Goal: Task Accomplishment & Management: Use online tool/utility

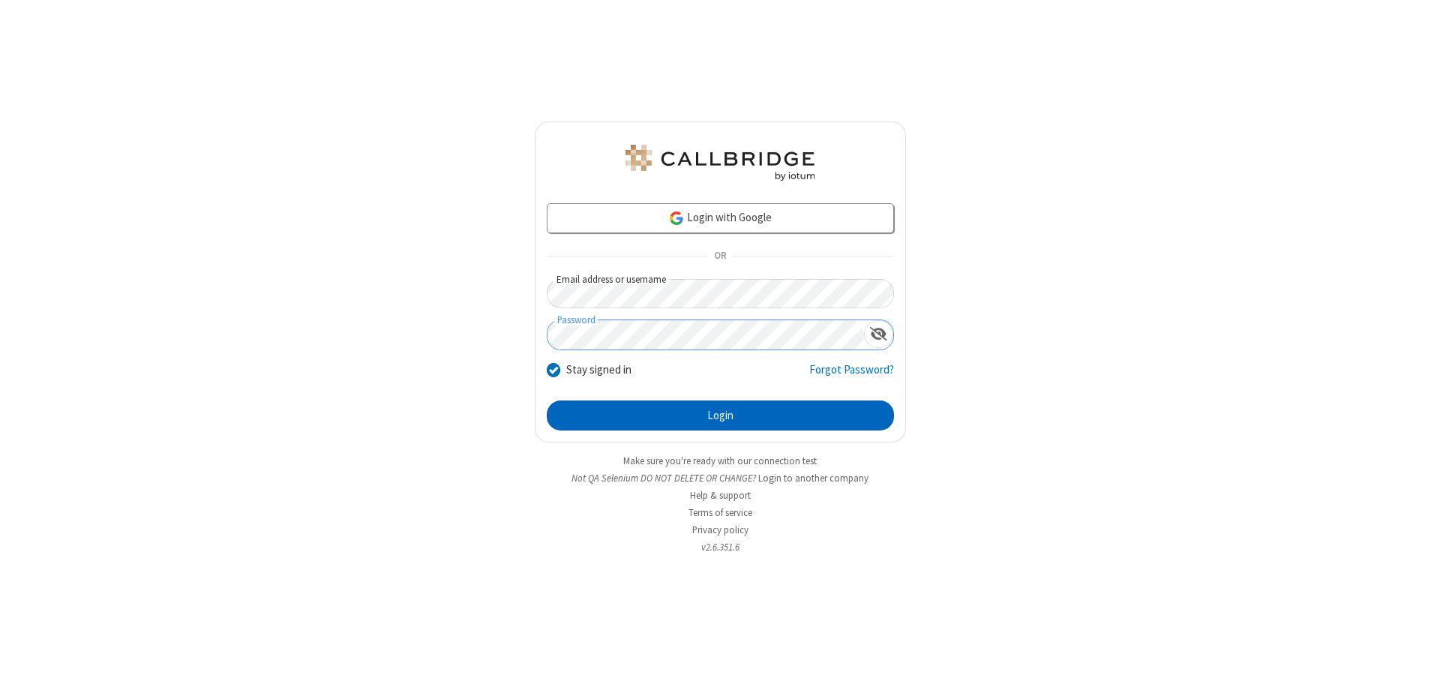
click at [720, 416] on button "Login" at bounding box center [720, 416] width 347 height 30
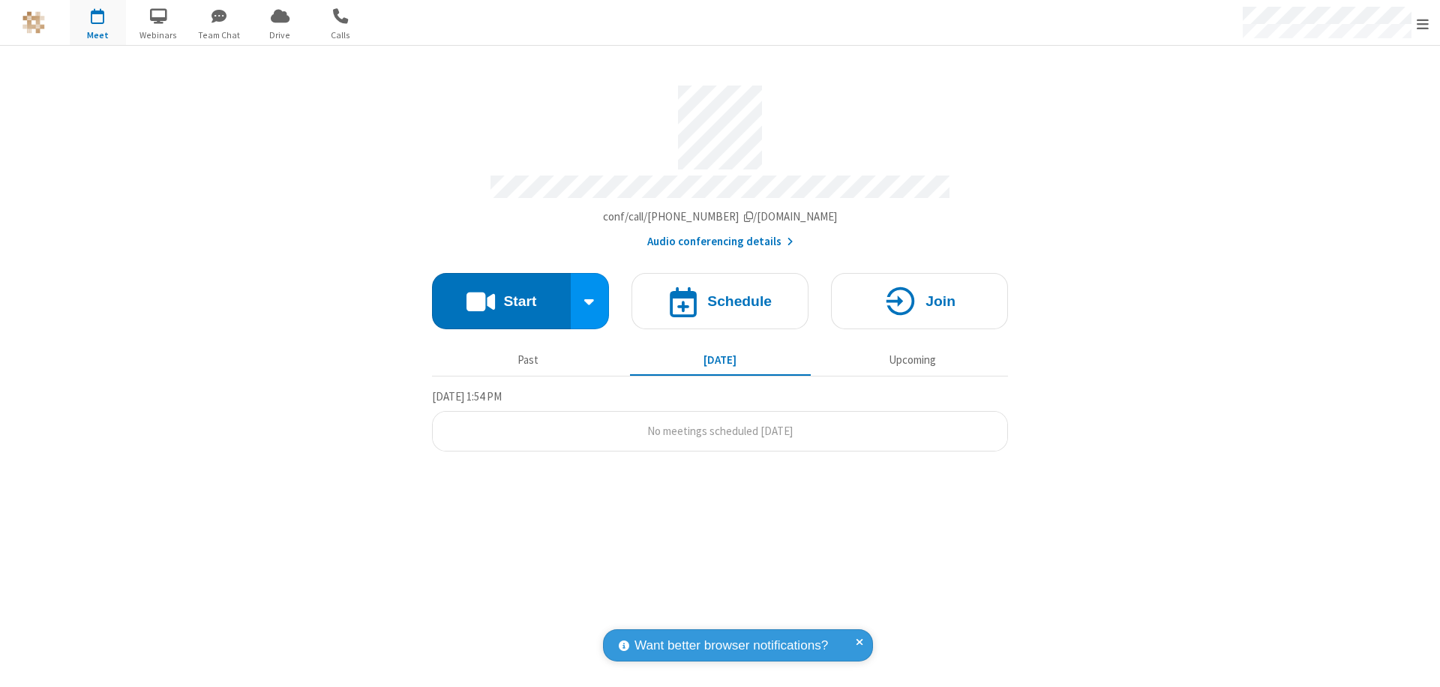
click at [501, 294] on button "Start" at bounding box center [501, 301] width 139 height 56
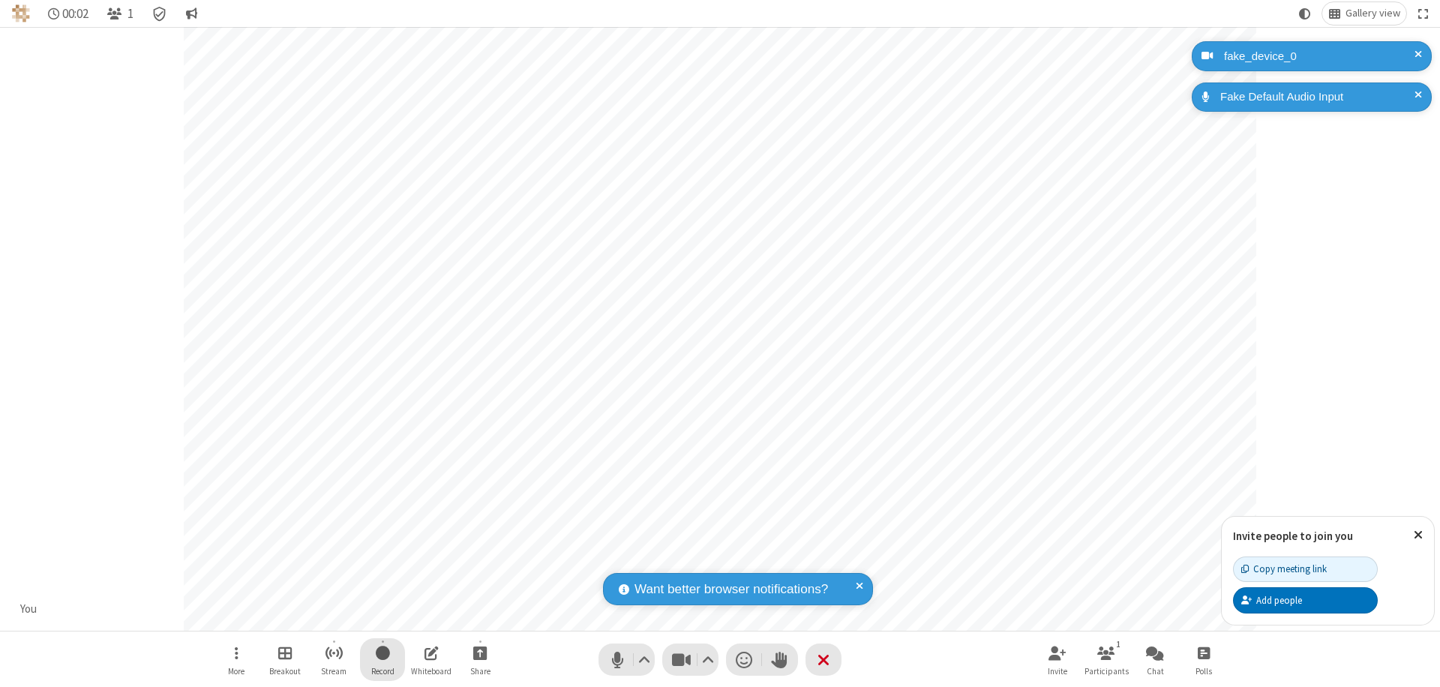
click at [383, 659] on span "Start recording" at bounding box center [383, 653] width 14 height 19
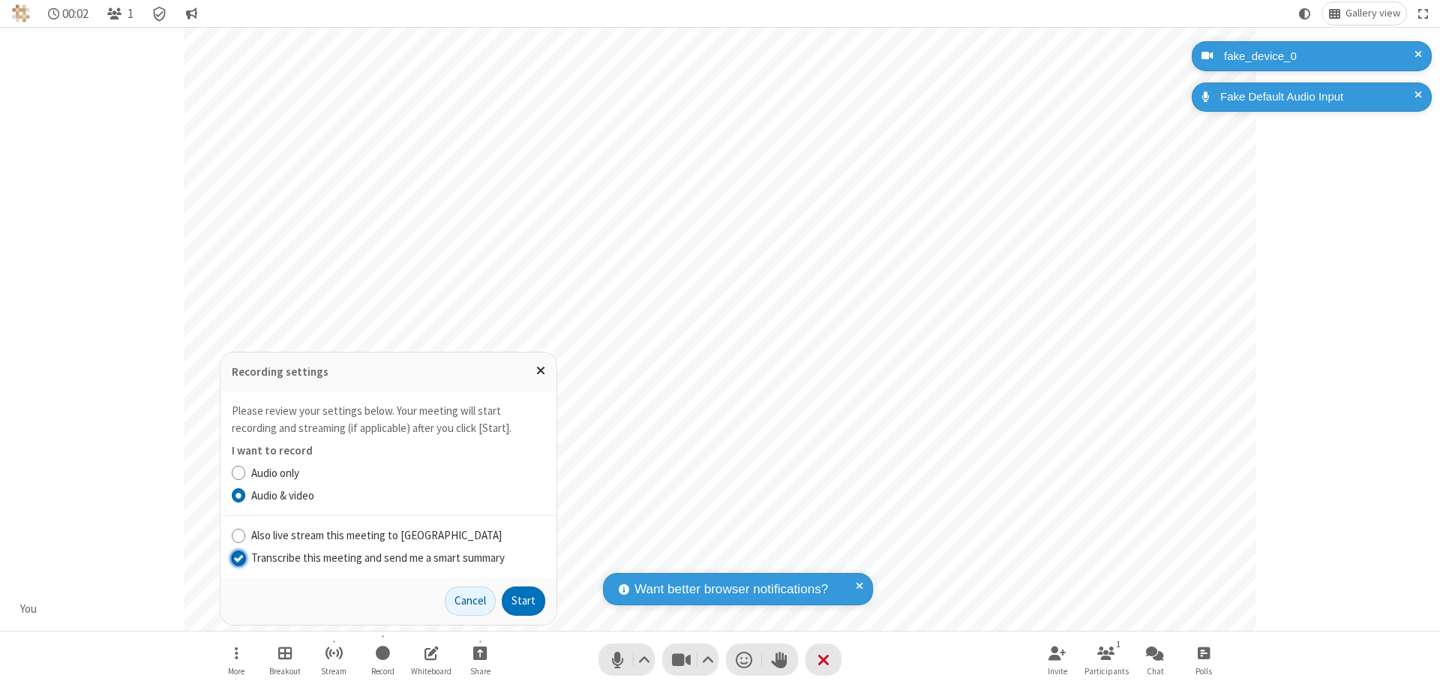
click at [238, 557] on input "Transcribe this meeting and send me a smart summary" at bounding box center [239, 558] width 14 height 16
click at [524, 601] on button "Start" at bounding box center [524, 602] width 44 height 30
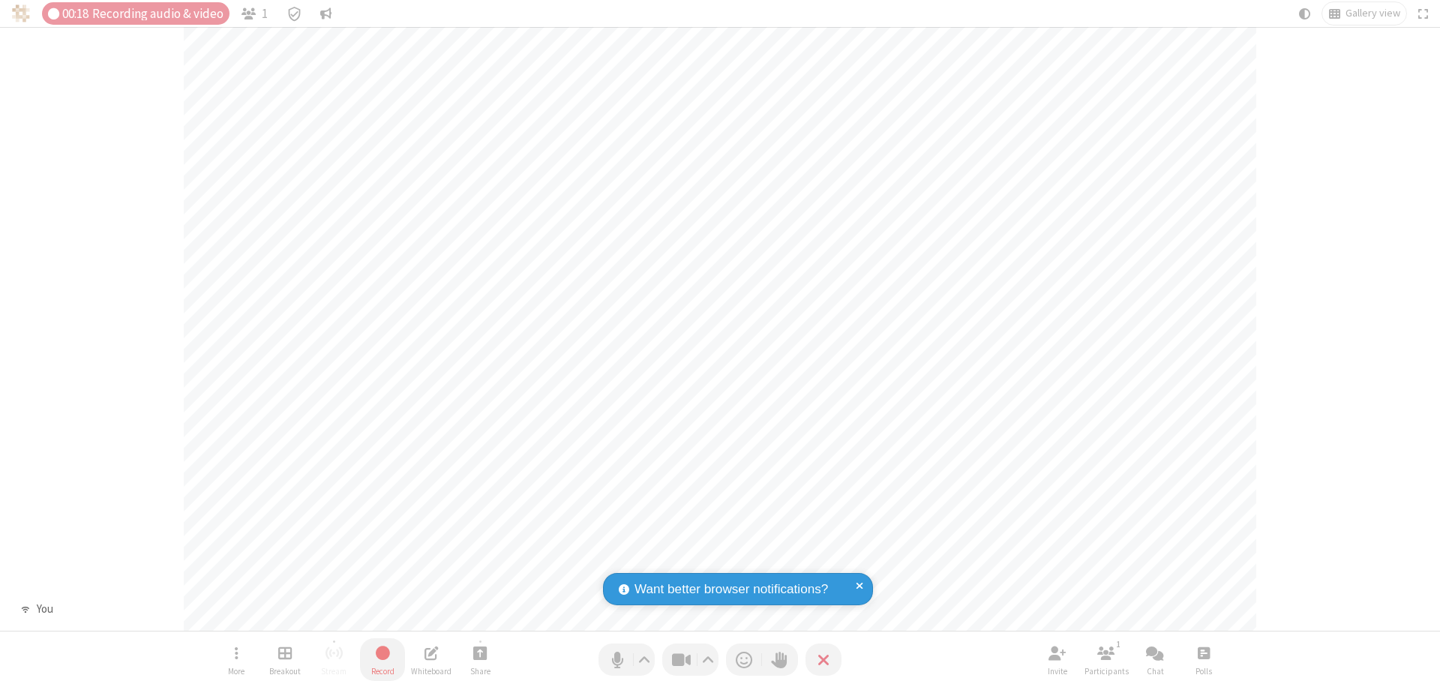
click at [383, 659] on span "Stop recording" at bounding box center [382, 653] width 19 height 20
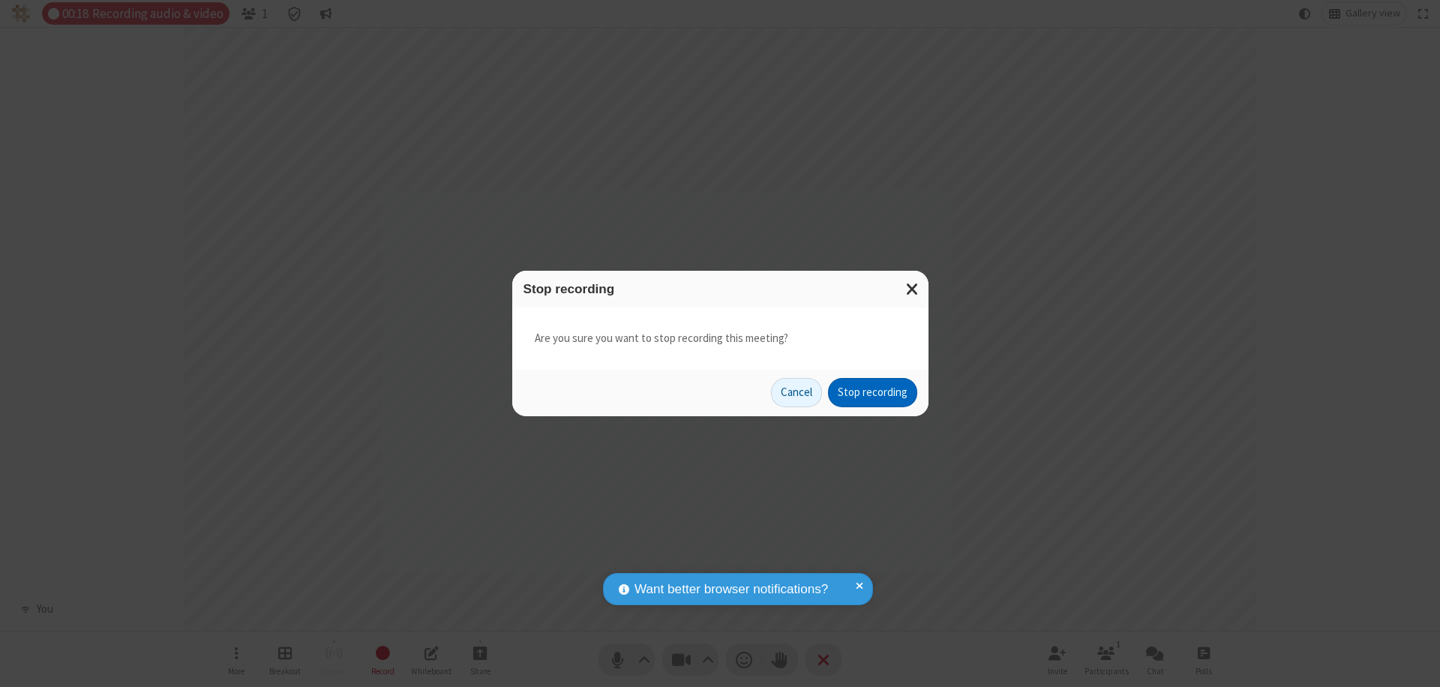
click at [872, 392] on button "Stop recording" at bounding box center [872, 393] width 89 height 30
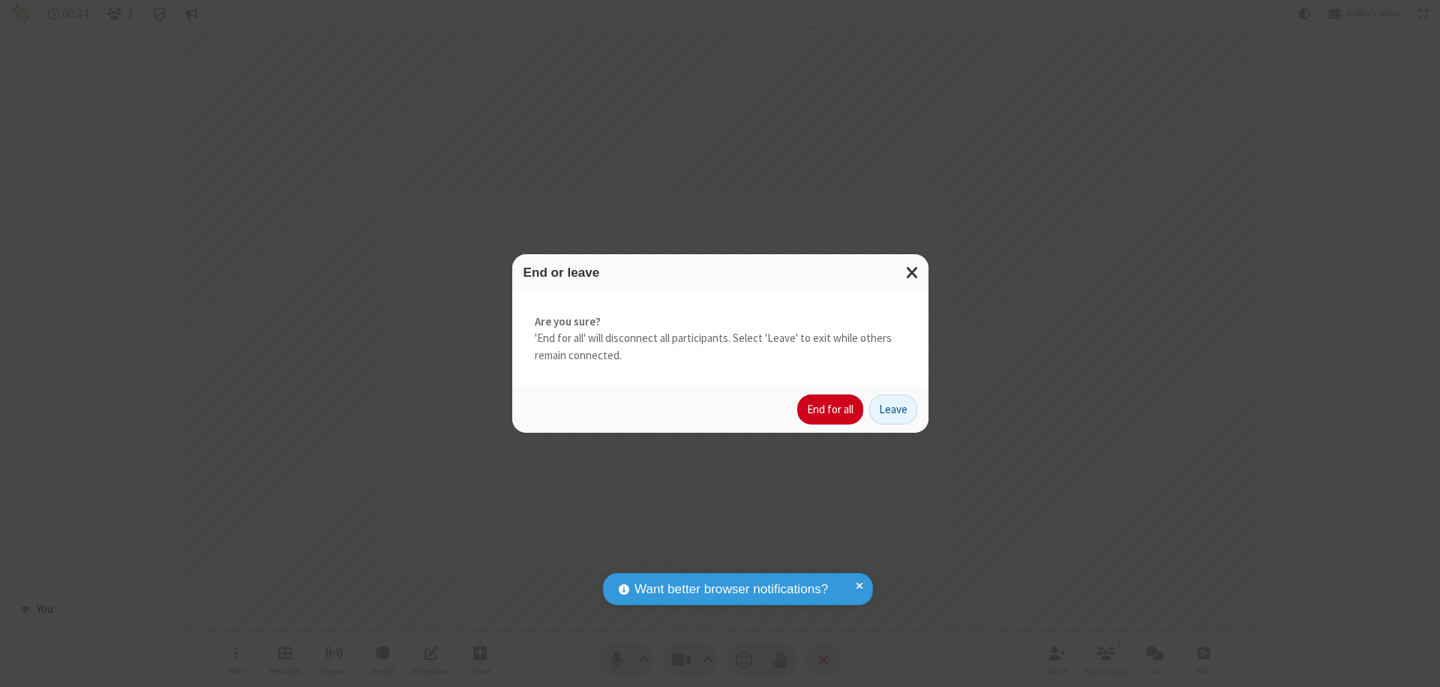
click at [831, 410] on button "End for all" at bounding box center [830, 410] width 66 height 30
